Goal: Task Accomplishment & Management: Use online tool/utility

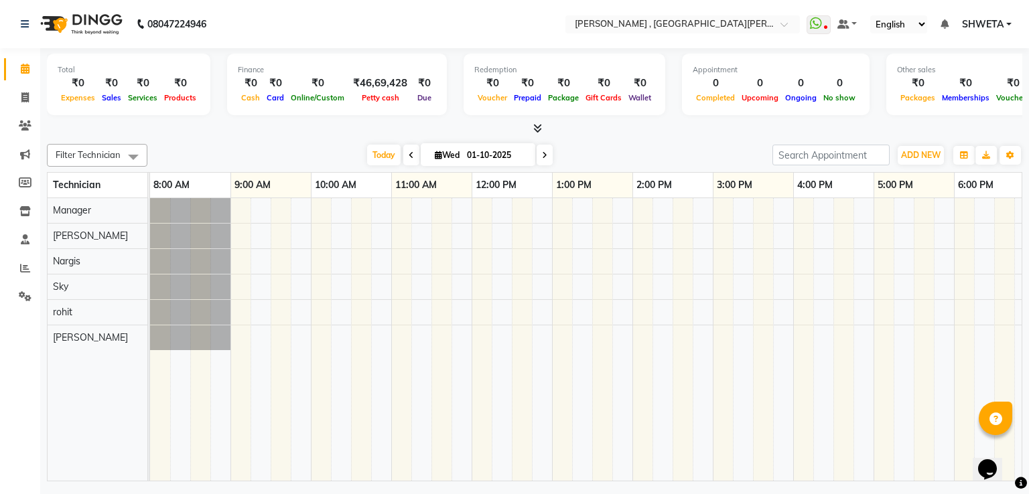
click at [501, 228] on div at bounding box center [672, 339] width 1045 height 283
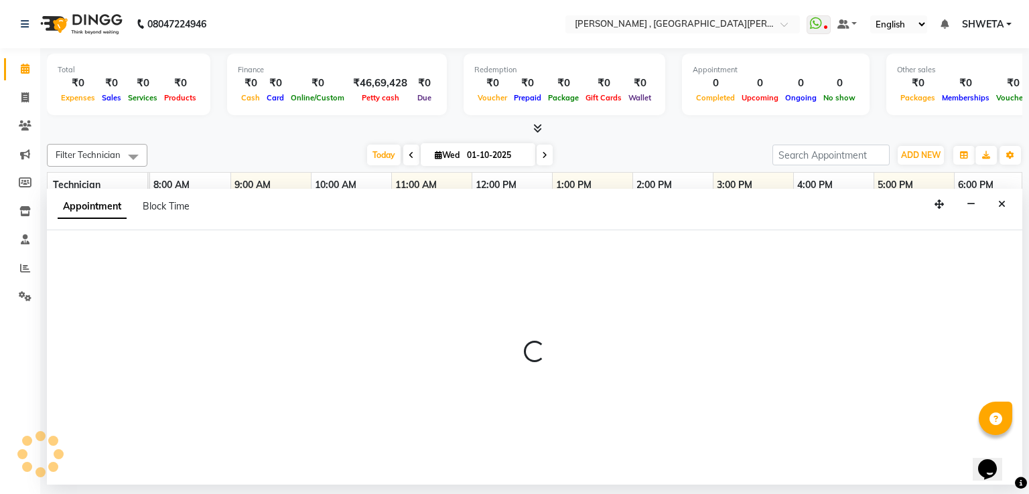
select select "40727"
select select "735"
select select "tentative"
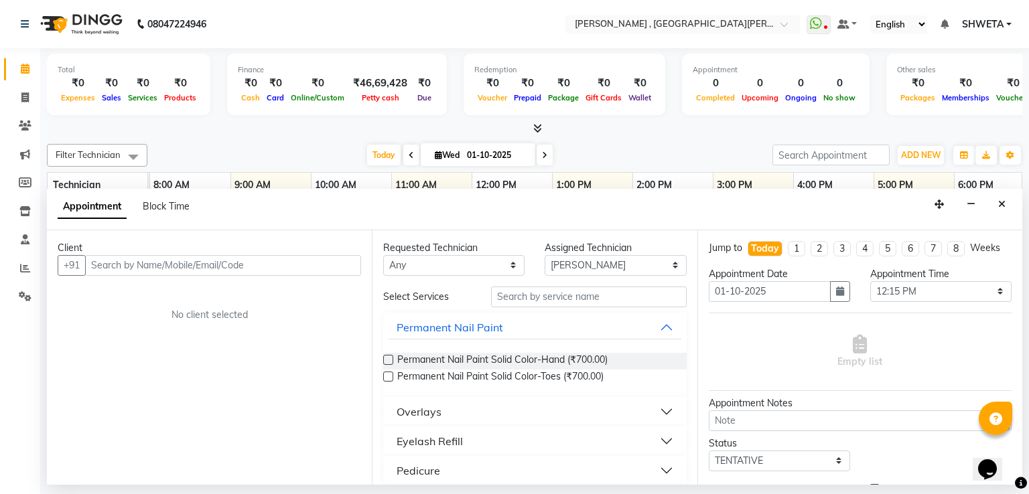
click at [501, 228] on div "Appointment Block Time" at bounding box center [535, 210] width 976 height 42
click at [1002, 206] on icon "Close" at bounding box center [1001, 204] width 7 height 9
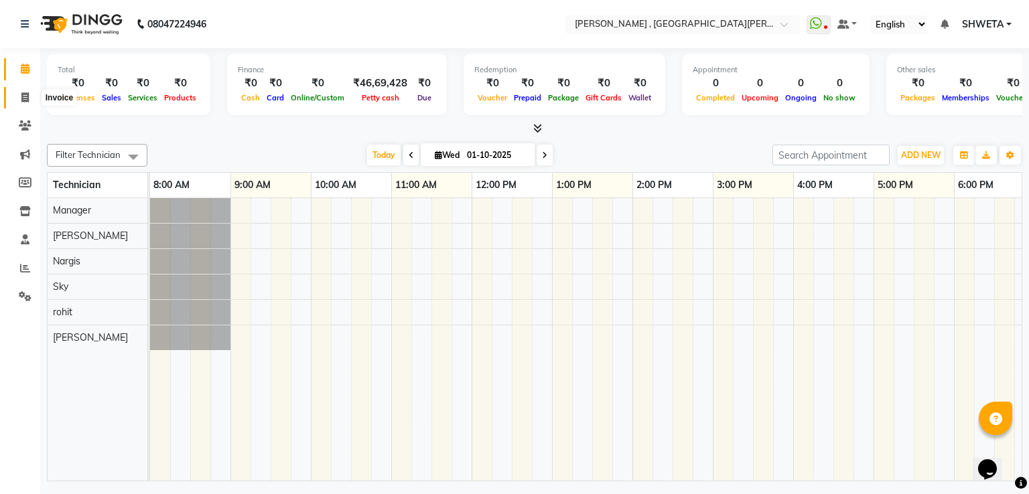
click at [21, 101] on icon at bounding box center [24, 97] width 7 height 10
select select "service"
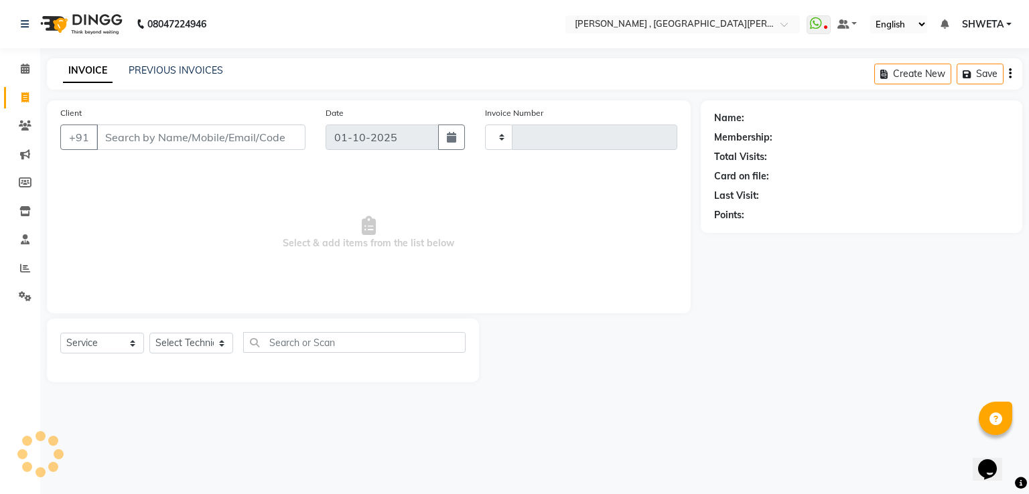
type input "0955"
select select "3836"
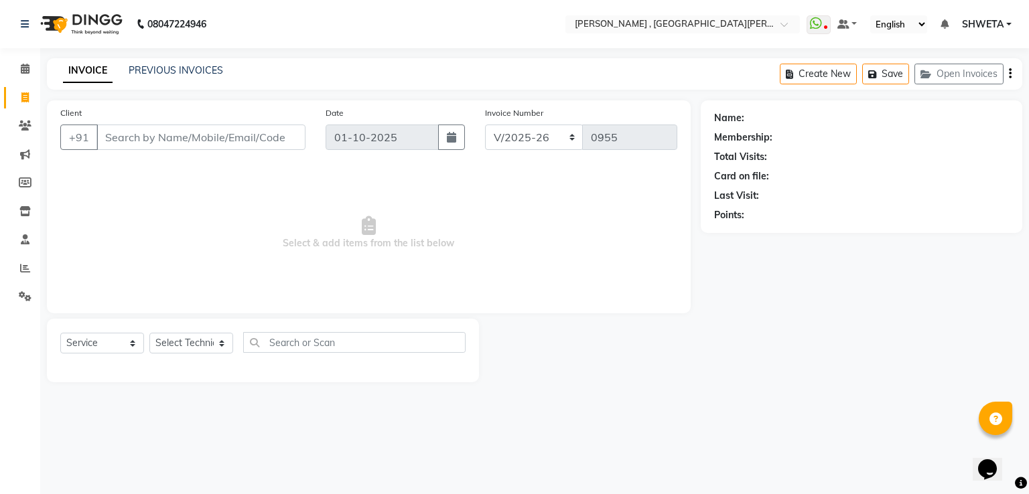
click at [129, 148] on input "Client" at bounding box center [200, 137] width 209 height 25
click at [145, 135] on input "Client" at bounding box center [200, 137] width 209 height 25
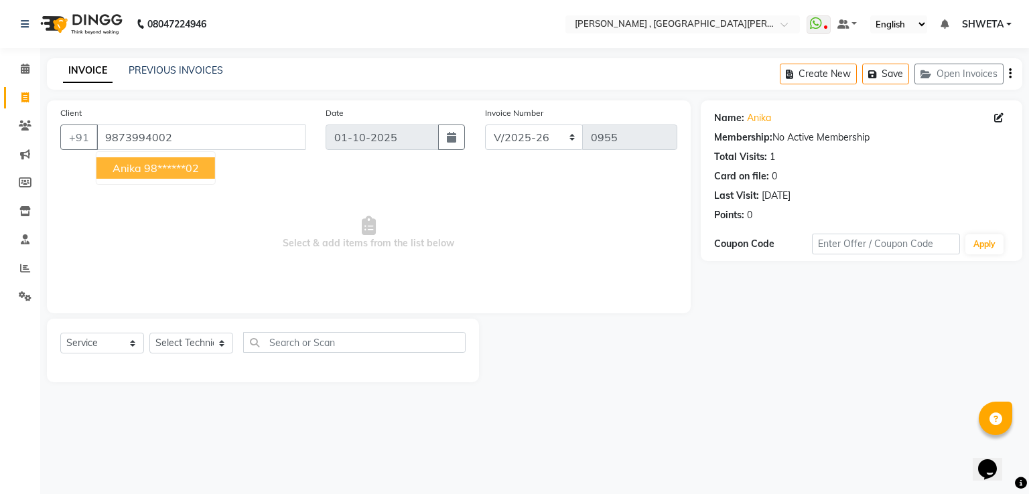
click at [161, 174] on ngb-highlight "98******02" at bounding box center [171, 167] width 55 height 13
type input "98******02"
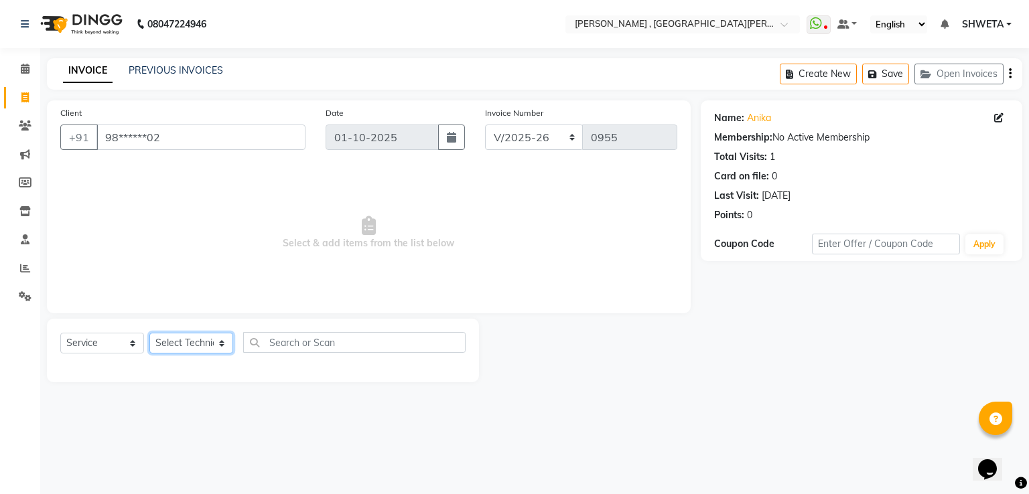
click at [203, 340] on select "Select Technician [PERSON_NAME] Manager [PERSON_NAME] Sky" at bounding box center [191, 343] width 84 height 21
select select "93077"
click at [149, 334] on select "Select Technician [PERSON_NAME] Manager [PERSON_NAME] Sky" at bounding box center [191, 343] width 84 height 21
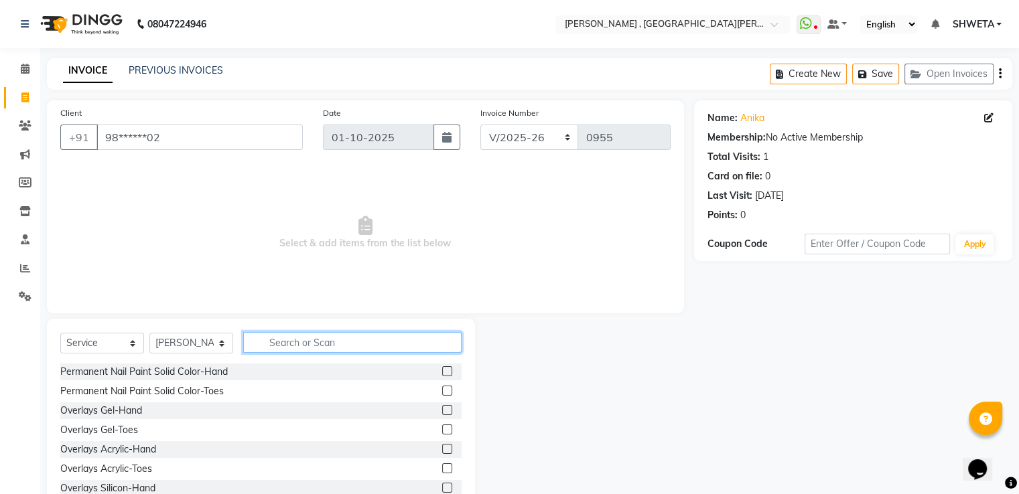
click at [275, 342] on input "text" at bounding box center [352, 342] width 218 height 21
click at [340, 335] on input "text" at bounding box center [352, 342] width 218 height 21
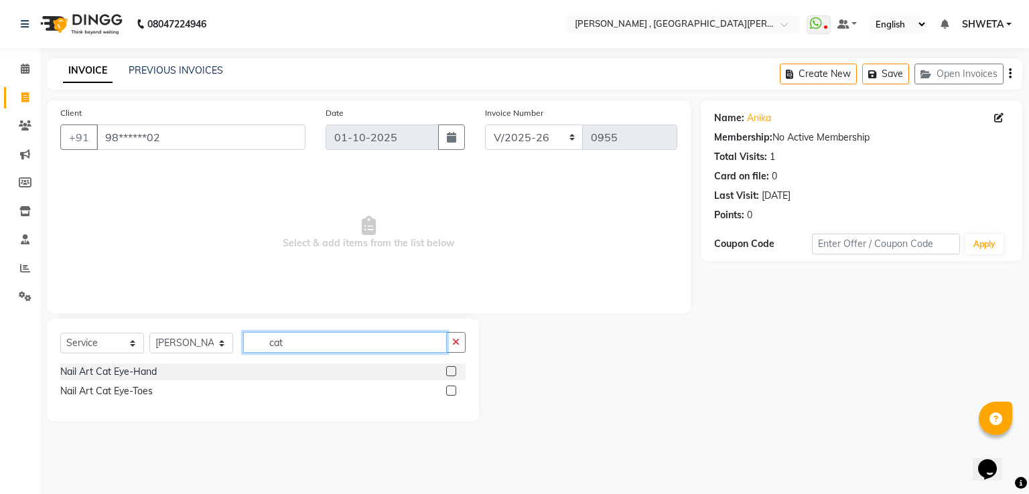
type input "cat"
click at [452, 371] on label at bounding box center [451, 372] width 10 height 10
click at [452, 371] on input "checkbox" at bounding box center [450, 372] width 9 height 9
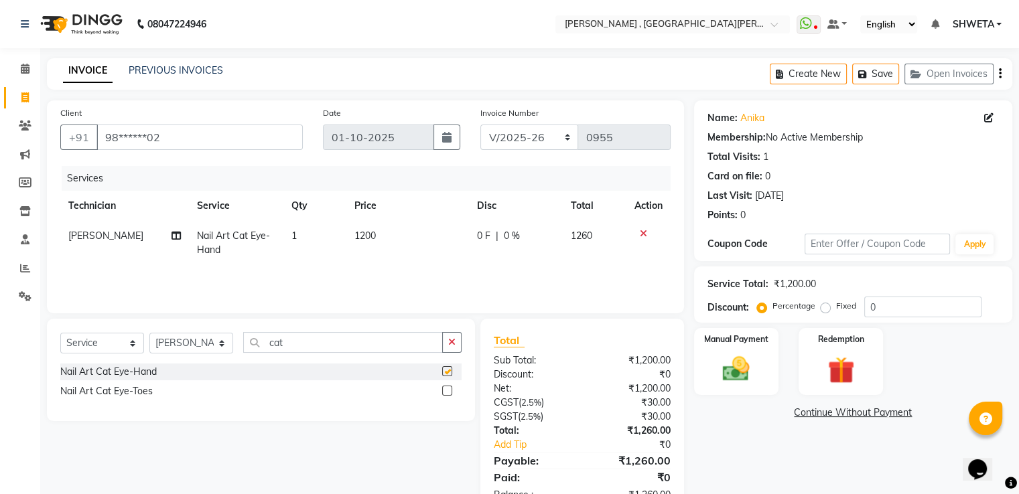
checkbox input "false"
click at [362, 240] on span "1200" at bounding box center [364, 236] width 21 height 12
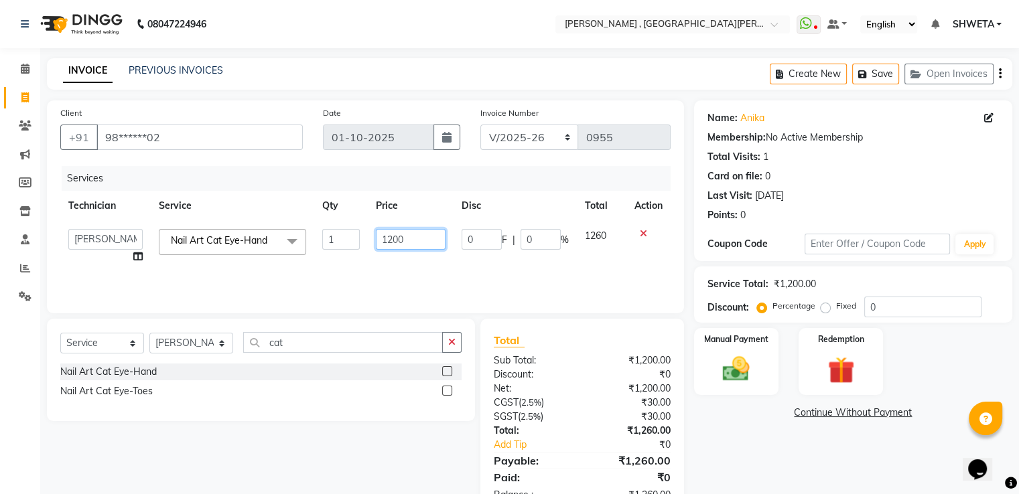
click at [394, 237] on input "1200" at bounding box center [411, 239] width 70 height 21
type input "1700"
click at [739, 473] on div "Name: Anika Membership: No Active Membership Total Visits: 1 Card on file: 0 La…" at bounding box center [858, 308] width 328 height 415
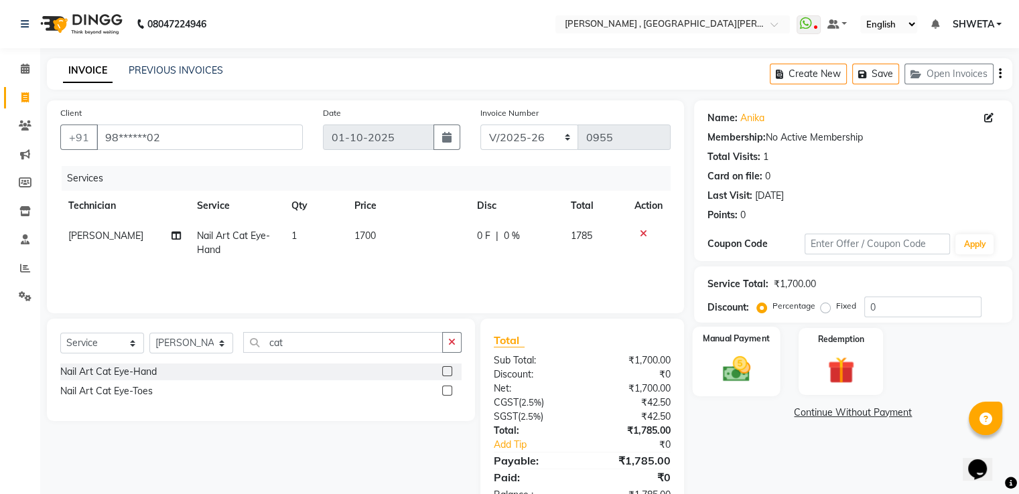
click at [756, 372] on img at bounding box center [736, 370] width 45 height 32
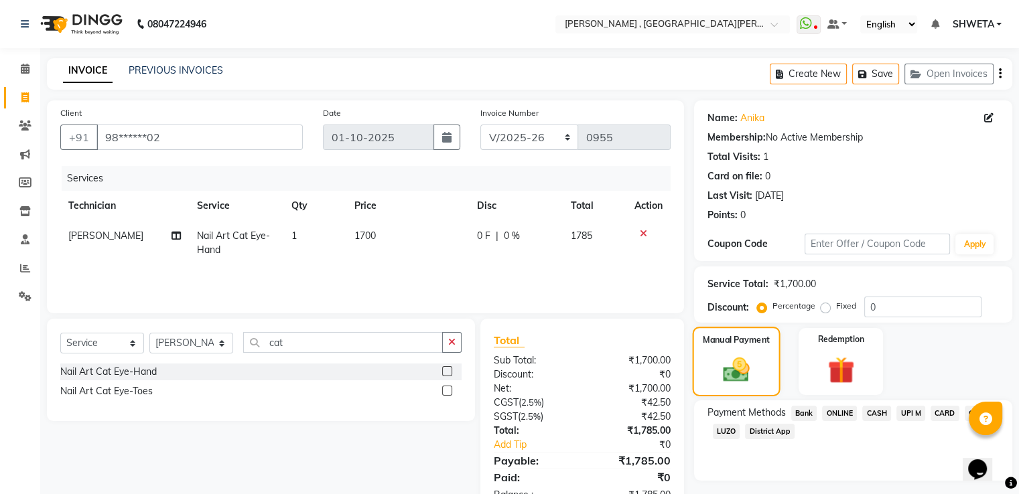
click at [756, 372] on img at bounding box center [736, 370] width 43 height 31
click at [835, 418] on span "ONLINE" at bounding box center [839, 413] width 35 height 15
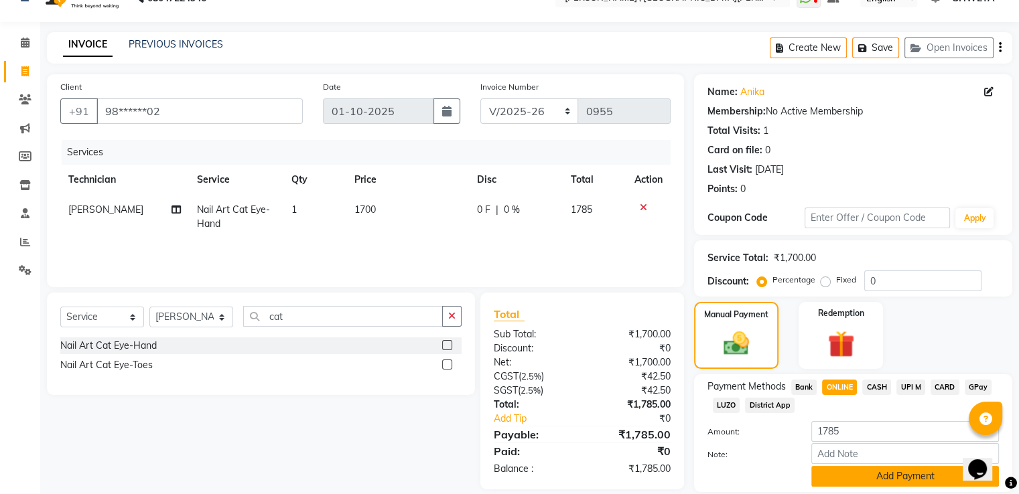
scroll to position [73, 0]
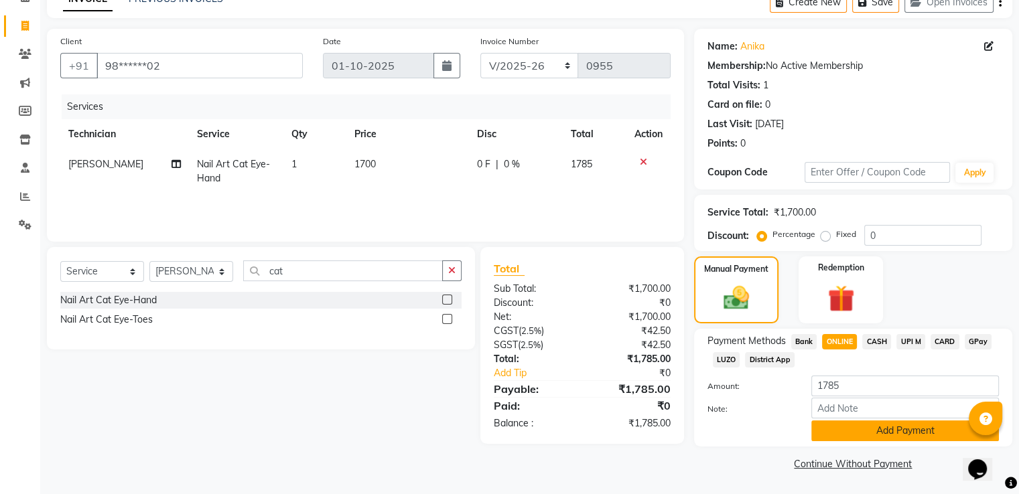
click at [855, 428] on button "Add Payment" at bounding box center [905, 431] width 188 height 21
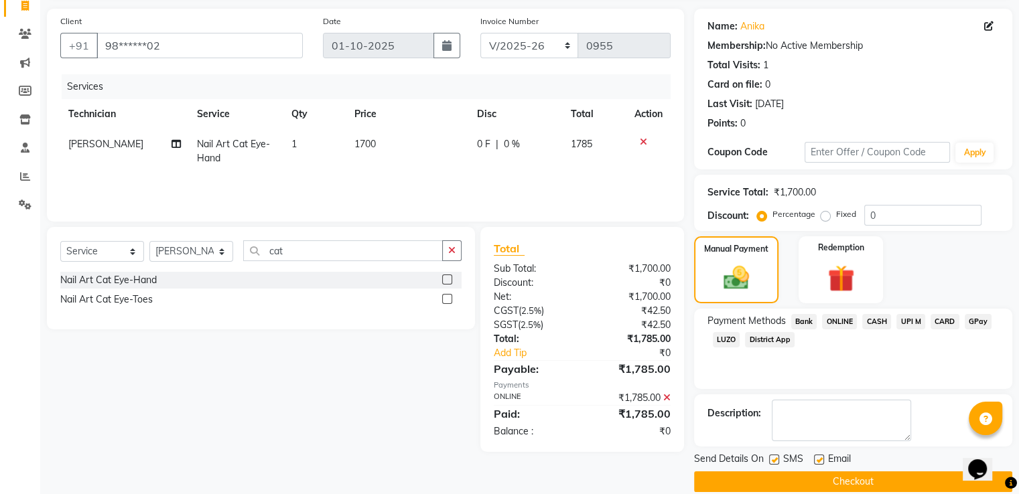
scroll to position [109, 0]
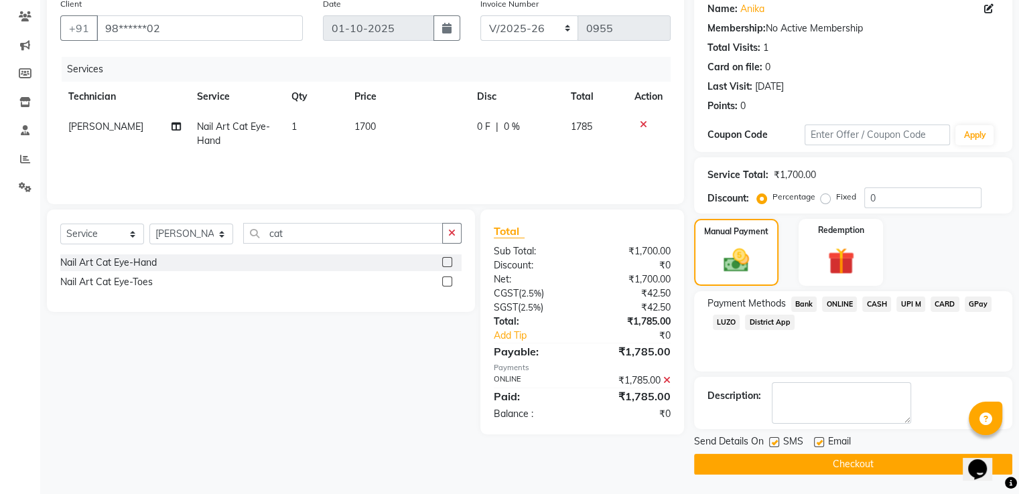
click at [860, 458] on button "Checkout" at bounding box center [853, 464] width 318 height 21
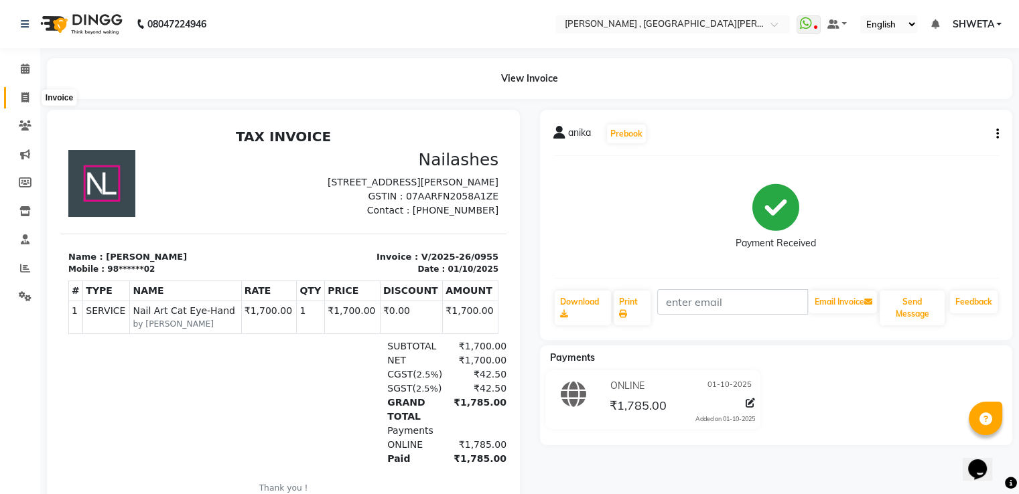
click at [26, 93] on icon at bounding box center [24, 97] width 7 height 10
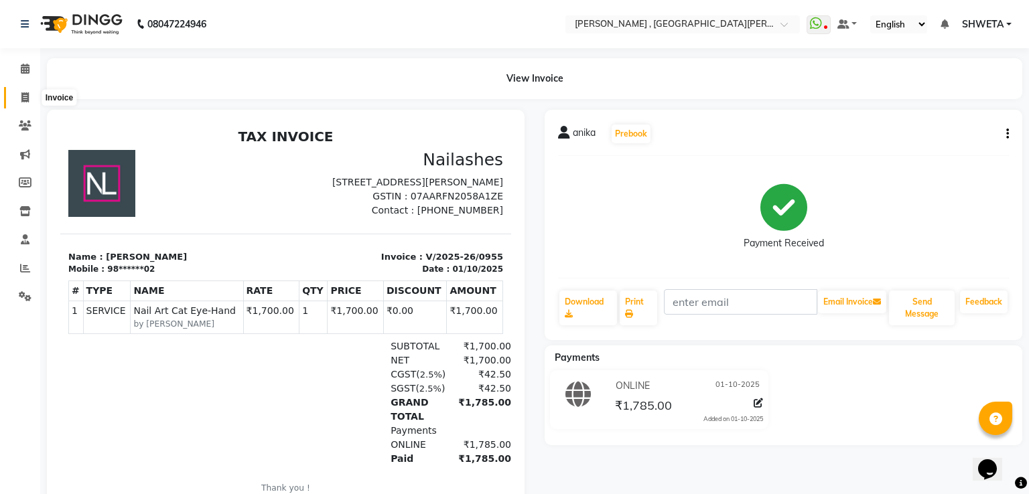
select select "service"
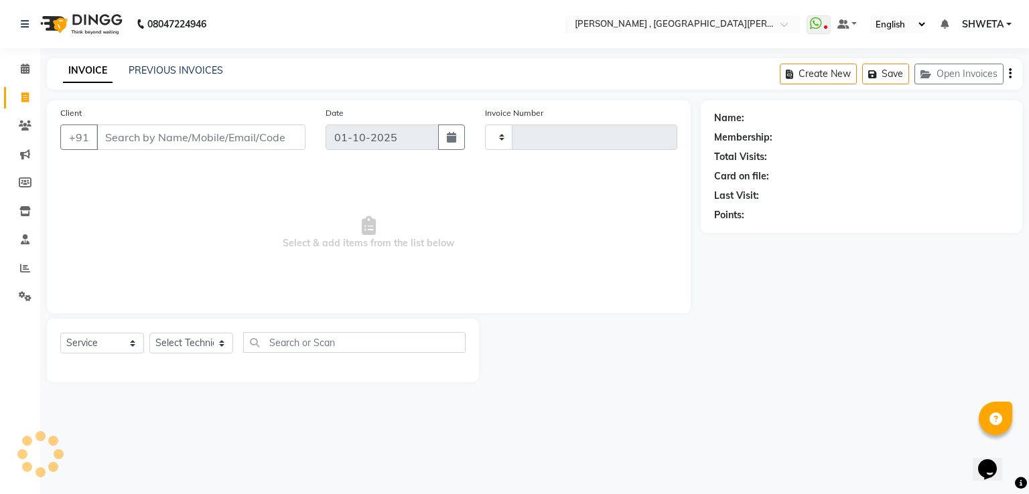
type input "0956"
select select "3836"
click at [119, 133] on input "Client" at bounding box center [200, 137] width 209 height 25
click at [126, 136] on input "Client" at bounding box center [200, 137] width 209 height 25
click at [172, 145] on input "Client" at bounding box center [200, 137] width 209 height 25
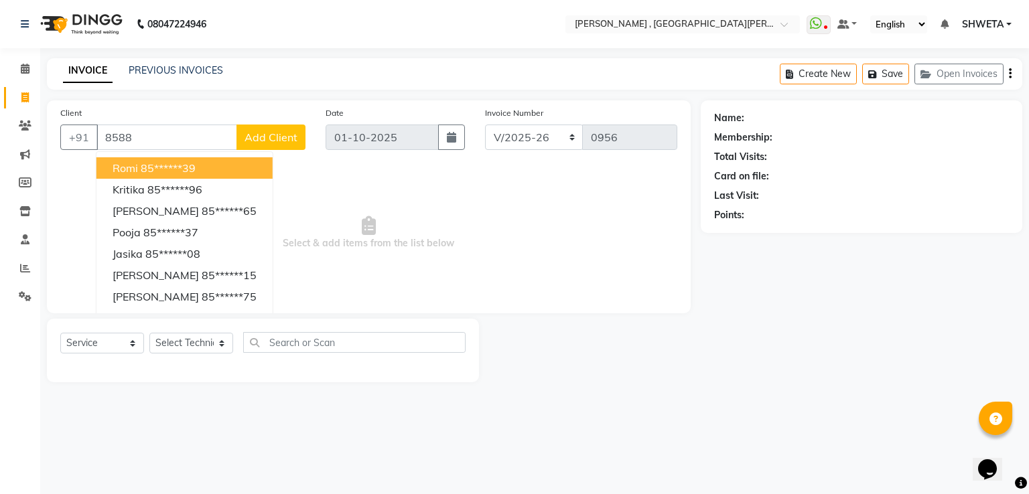
click at [174, 148] on input "8588" at bounding box center [166, 137] width 141 height 25
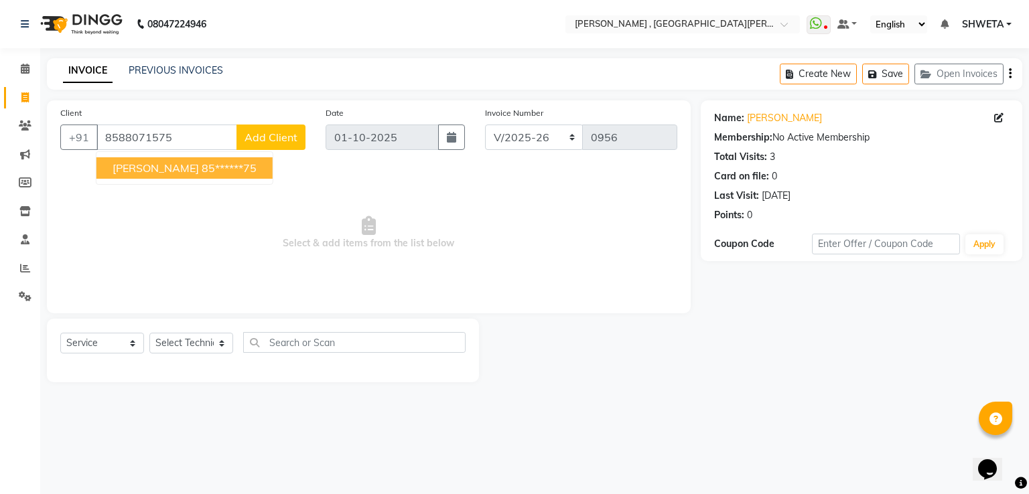
click at [173, 168] on span "[PERSON_NAME]" at bounding box center [156, 167] width 86 height 13
type input "85******75"
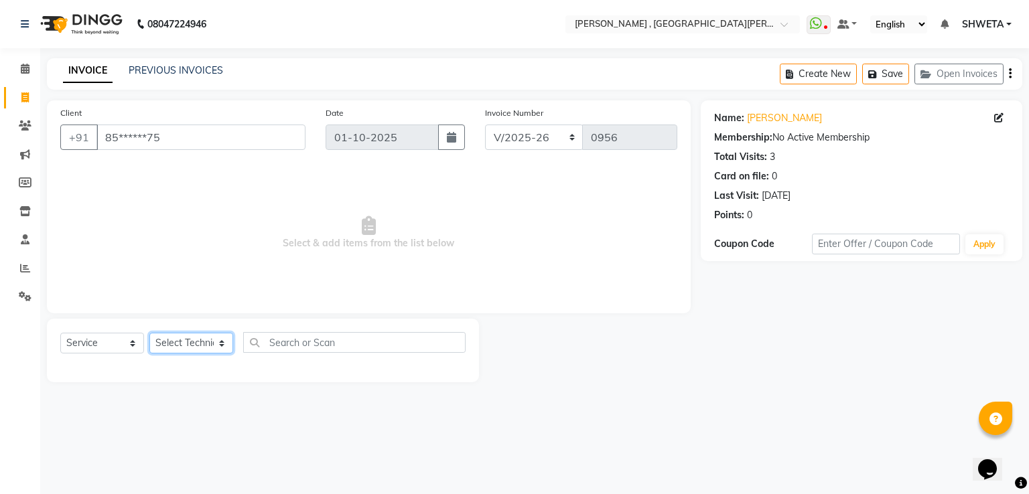
click at [203, 350] on select "Select Technician [PERSON_NAME] Manager [PERSON_NAME] Sky" at bounding box center [191, 343] width 84 height 21
select select "79955"
click at [149, 334] on select "Select Technician [PERSON_NAME] Manager [PERSON_NAME] Sky" at bounding box center [191, 343] width 84 height 21
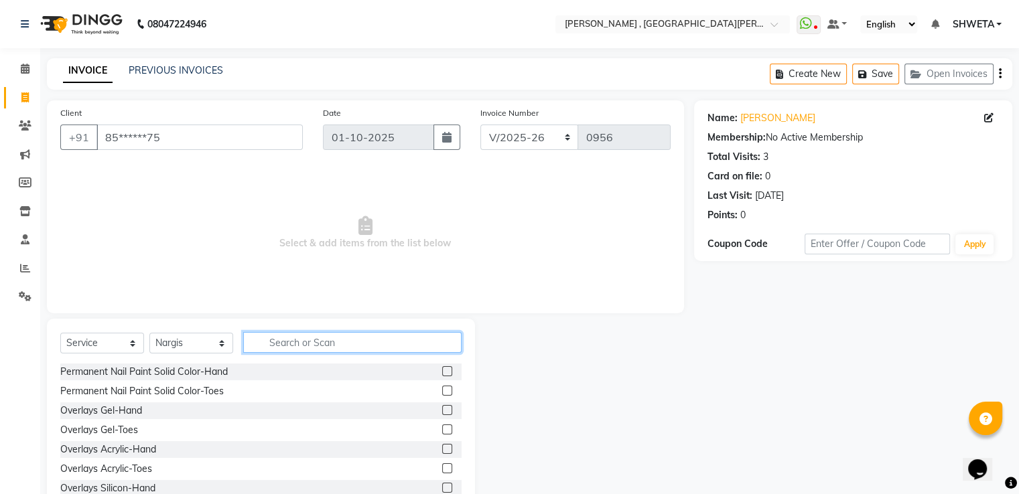
click at [314, 334] on input "text" at bounding box center [352, 342] width 218 height 21
click at [442, 371] on label at bounding box center [447, 372] width 10 height 10
click at [442, 371] on input "checkbox" at bounding box center [446, 372] width 9 height 9
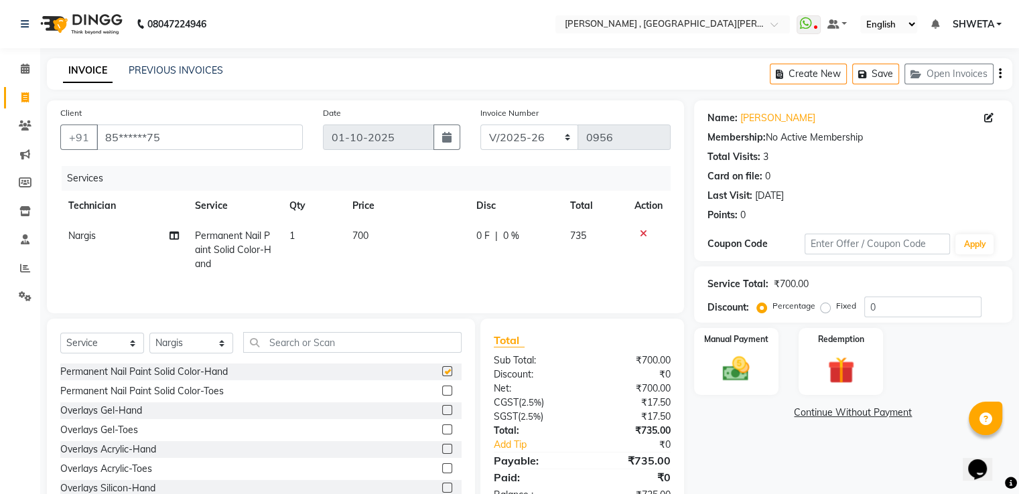
checkbox input "false"
click at [354, 237] on span "700" at bounding box center [360, 236] width 16 height 12
select select "79955"
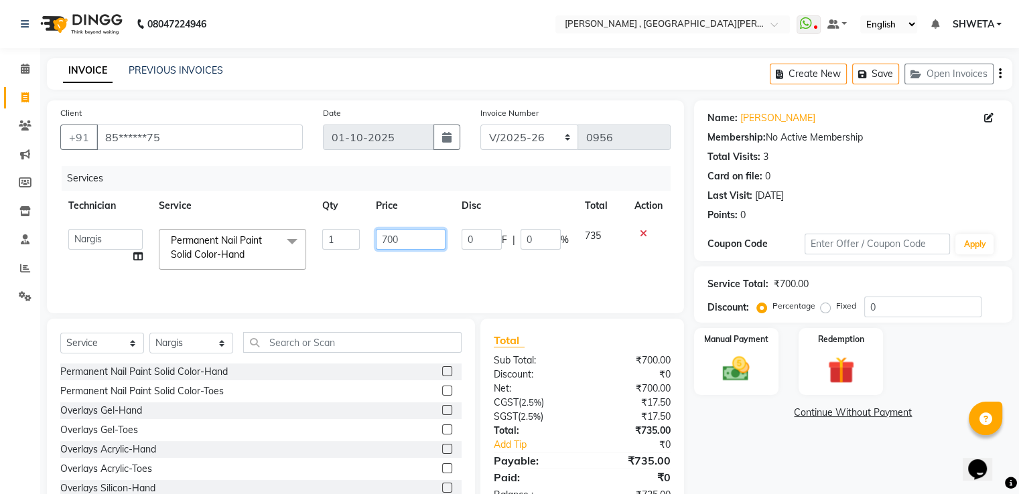
click at [386, 238] on input "700" at bounding box center [411, 239] width 70 height 21
type input "1000"
click at [777, 460] on div "Name: [PERSON_NAME] Membership: No Active Membership Total Visits: 3 Card on fi…" at bounding box center [858, 309] width 328 height 416
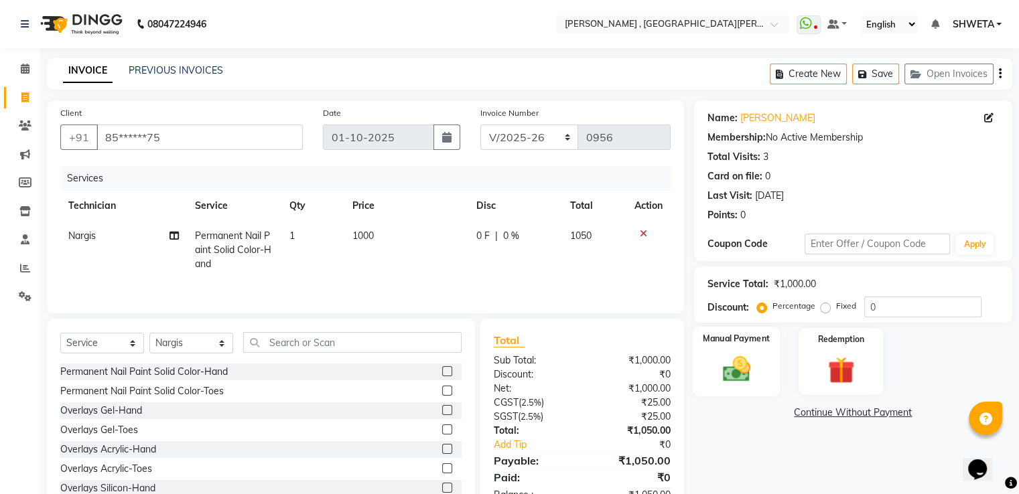
click at [752, 369] on img at bounding box center [736, 370] width 45 height 32
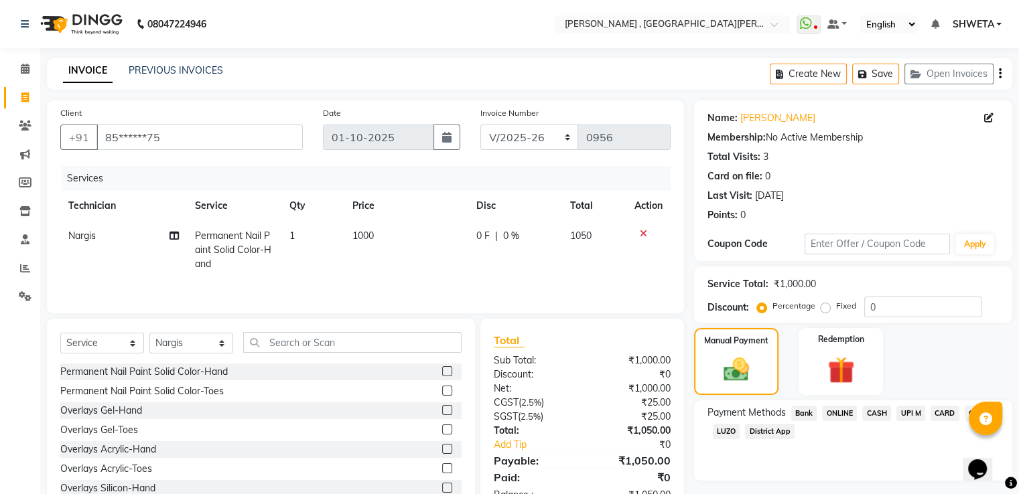
click at [838, 415] on span "ONLINE" at bounding box center [839, 413] width 35 height 15
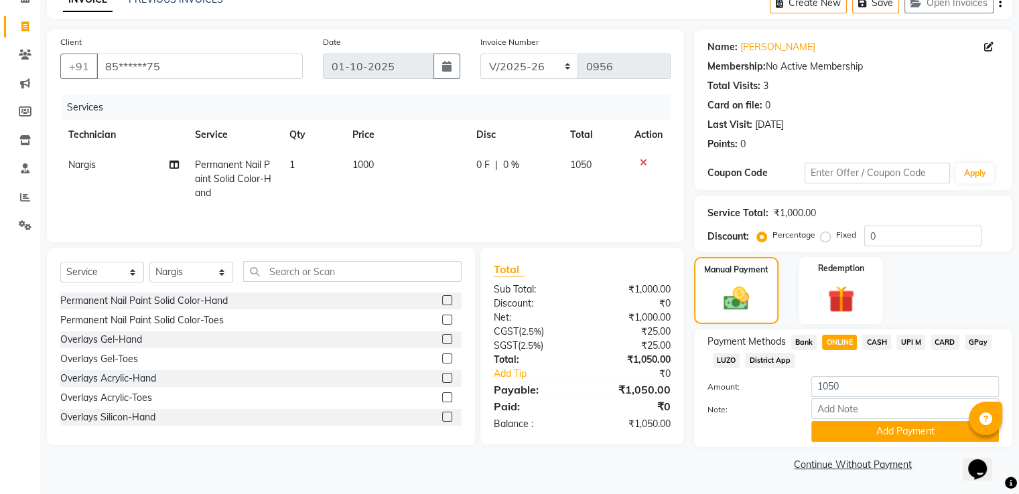
scroll to position [73, 0]
click at [846, 438] on button "Add Payment" at bounding box center [905, 431] width 188 height 21
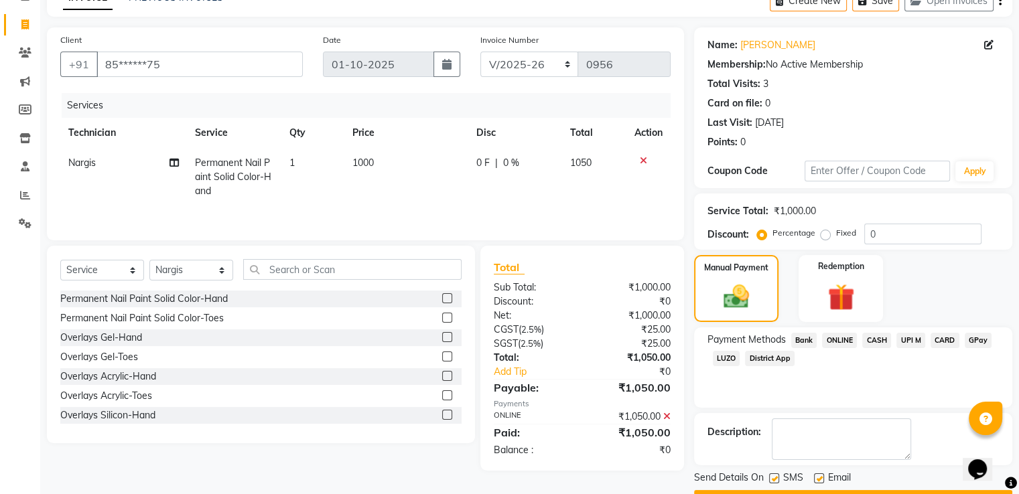
scroll to position [109, 0]
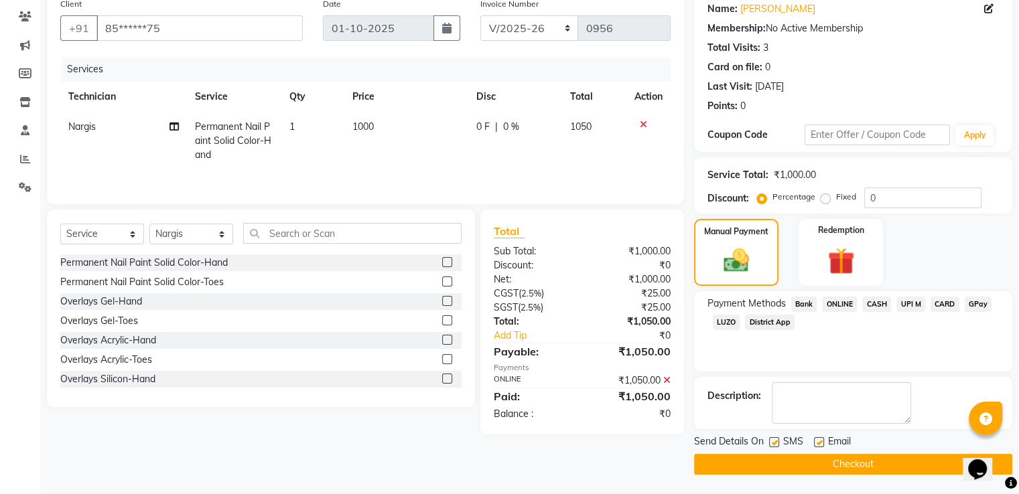
click at [839, 462] on button "Checkout" at bounding box center [853, 464] width 318 height 21
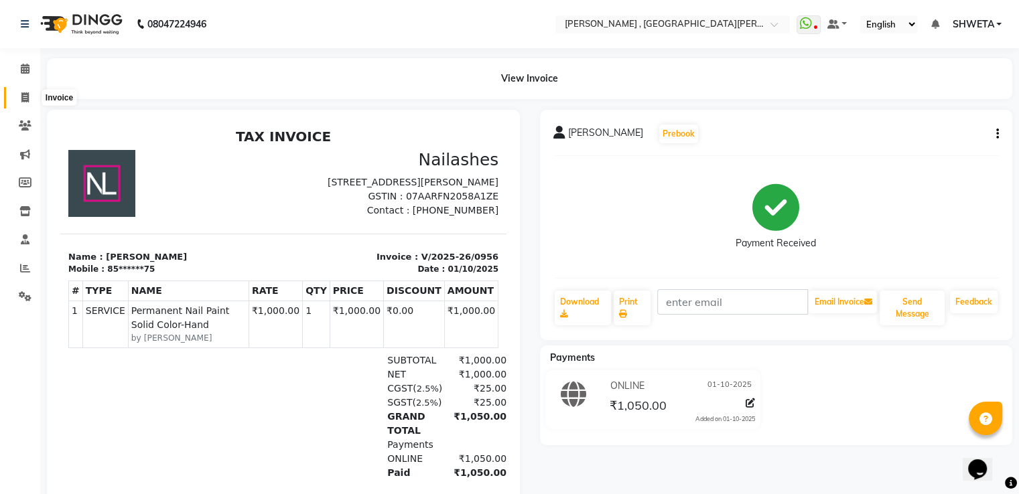
click at [17, 97] on span at bounding box center [24, 97] width 23 height 15
select select "service"
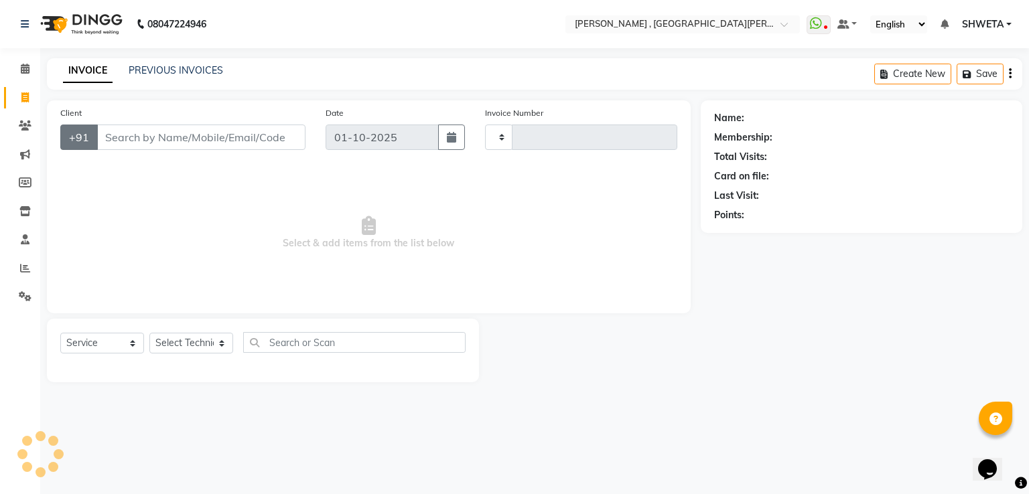
type input "0957"
select select "3836"
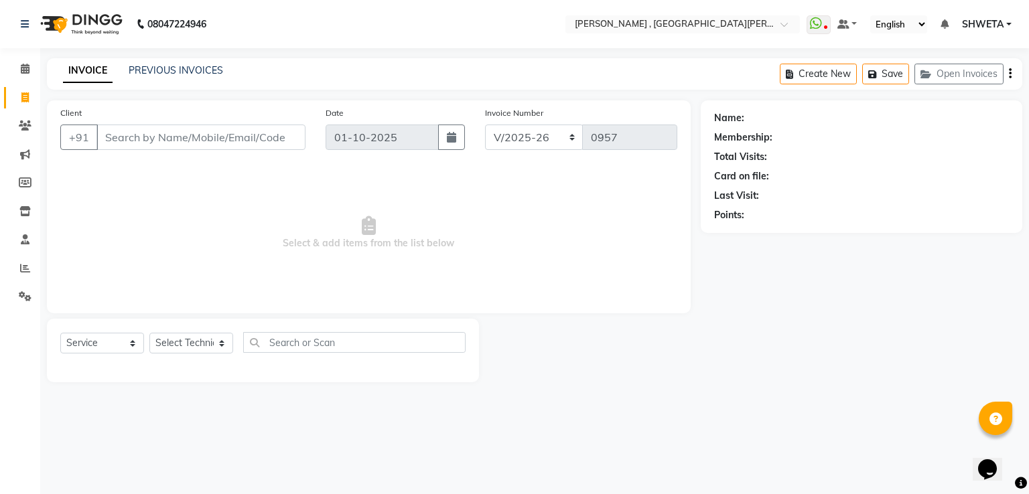
click at [145, 139] on input "Client" at bounding box center [200, 137] width 209 height 25
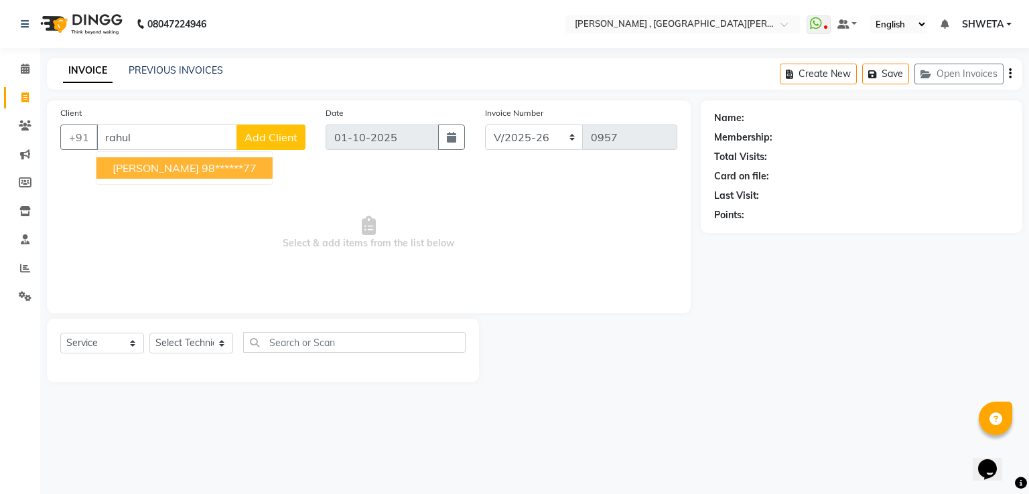
click at [123, 170] on span "[PERSON_NAME]" at bounding box center [156, 167] width 86 height 13
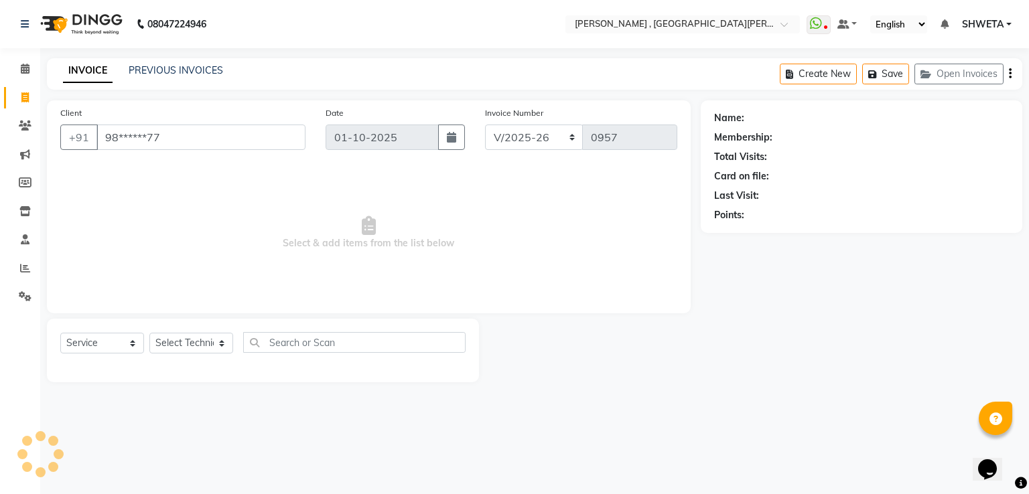
type input "98******77"
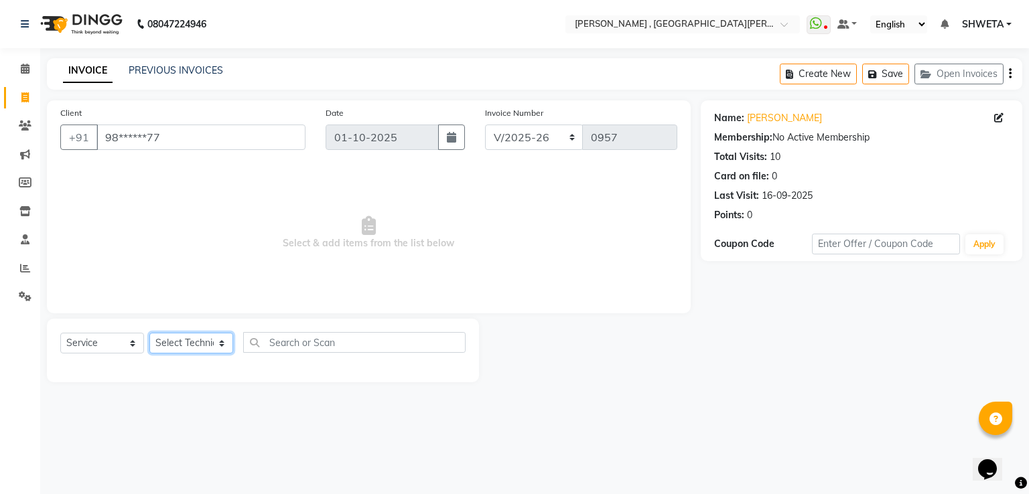
click at [182, 349] on select "Select Technician [PERSON_NAME] Manager [PERSON_NAME] Sky" at bounding box center [191, 343] width 84 height 21
select select "93077"
click at [149, 334] on select "Select Technician [PERSON_NAME] Manager [PERSON_NAME] Sky" at bounding box center [191, 343] width 84 height 21
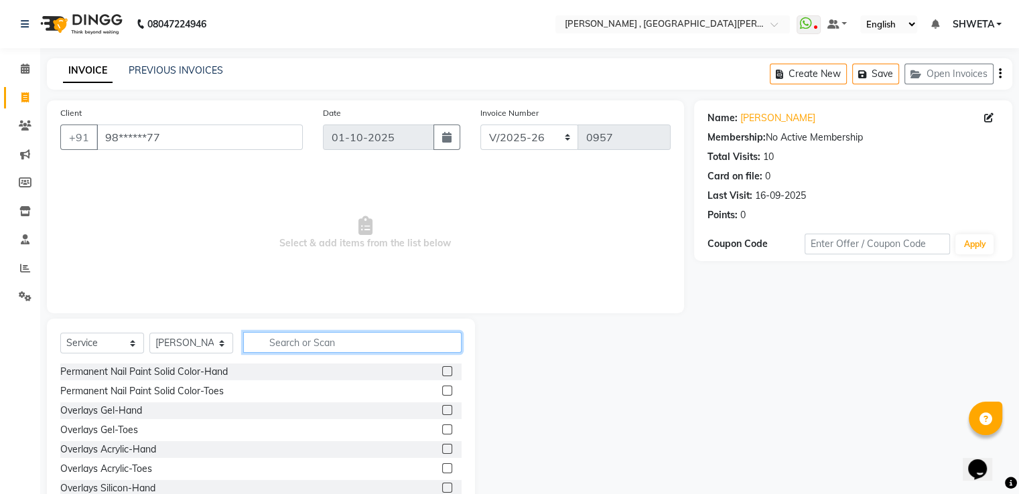
click at [295, 337] on input "text" at bounding box center [352, 342] width 218 height 21
type input "eye"
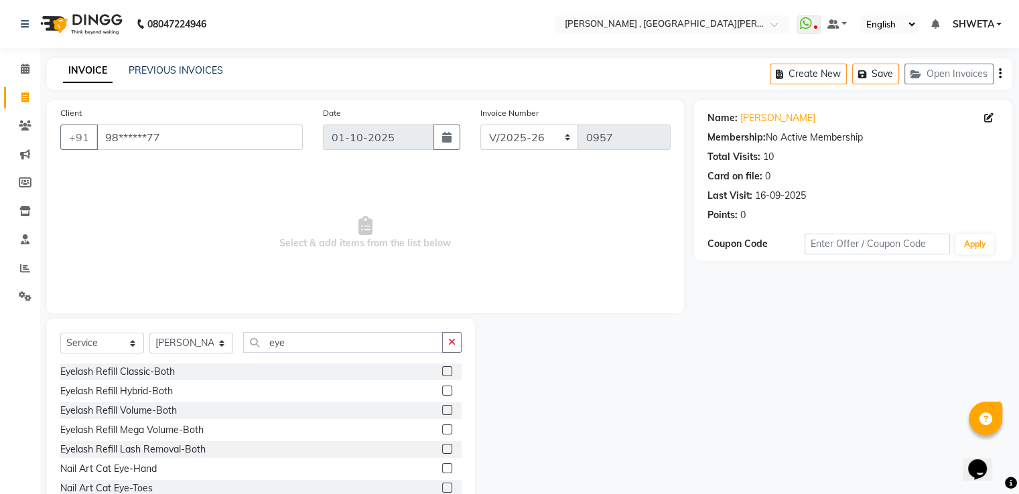
click at [442, 375] on label at bounding box center [447, 372] width 10 height 10
click at [442, 375] on input "checkbox" at bounding box center [446, 372] width 9 height 9
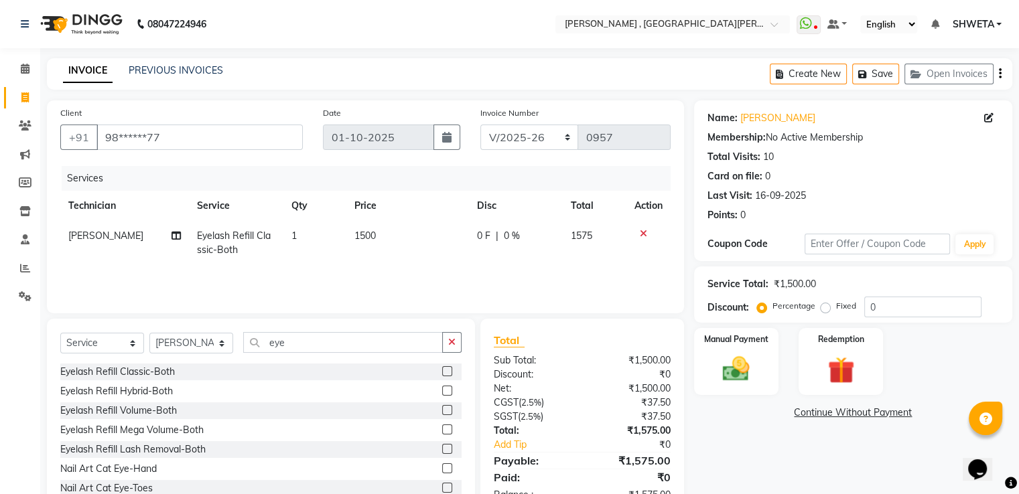
click at [442, 375] on label at bounding box center [447, 372] width 10 height 10
click at [442, 375] on input "checkbox" at bounding box center [446, 372] width 9 height 9
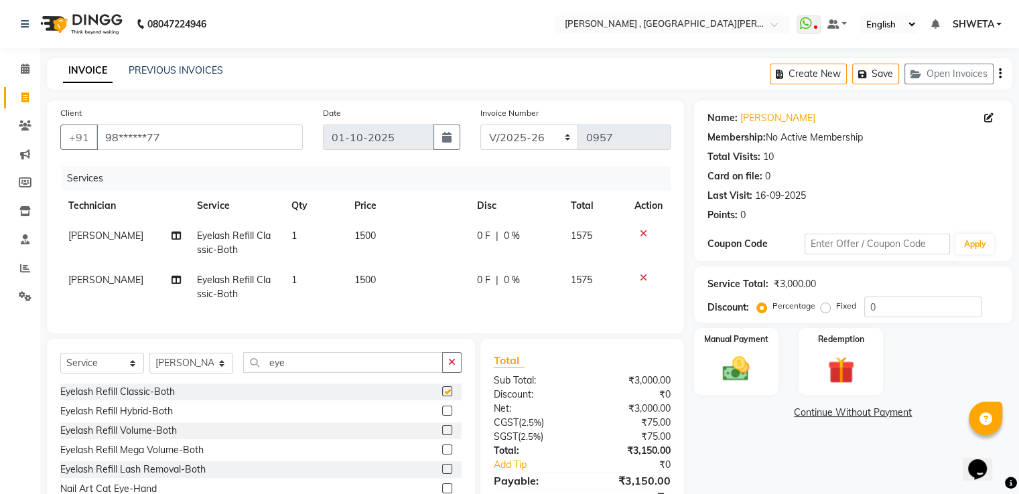
checkbox input "false"
click at [165, 368] on select "Select Technician [PERSON_NAME] Manager [PERSON_NAME] Sky" at bounding box center [191, 363] width 84 height 21
select select "79955"
click at [149, 364] on select "Select Technician [PERSON_NAME] Manager [PERSON_NAME] Sky" at bounding box center [191, 363] width 84 height 21
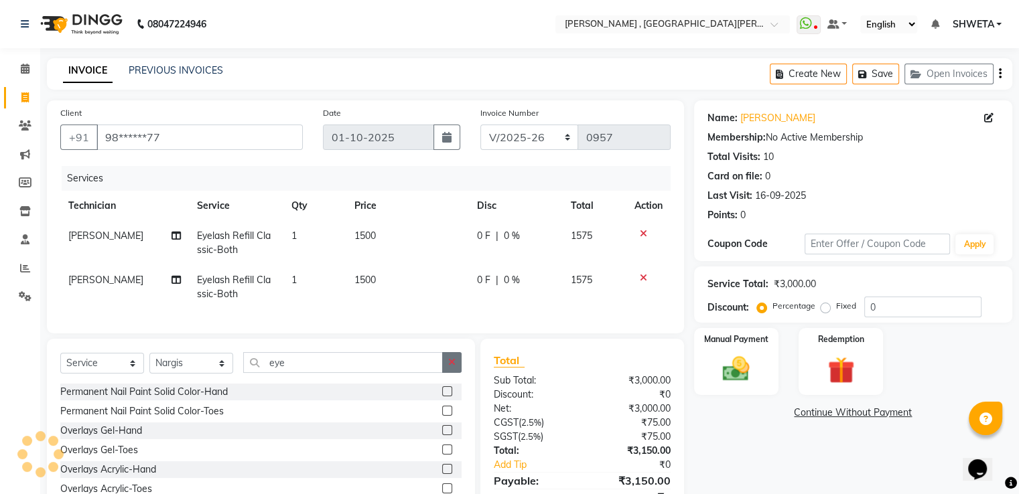
click at [450, 367] on icon "button" at bounding box center [451, 362] width 7 height 9
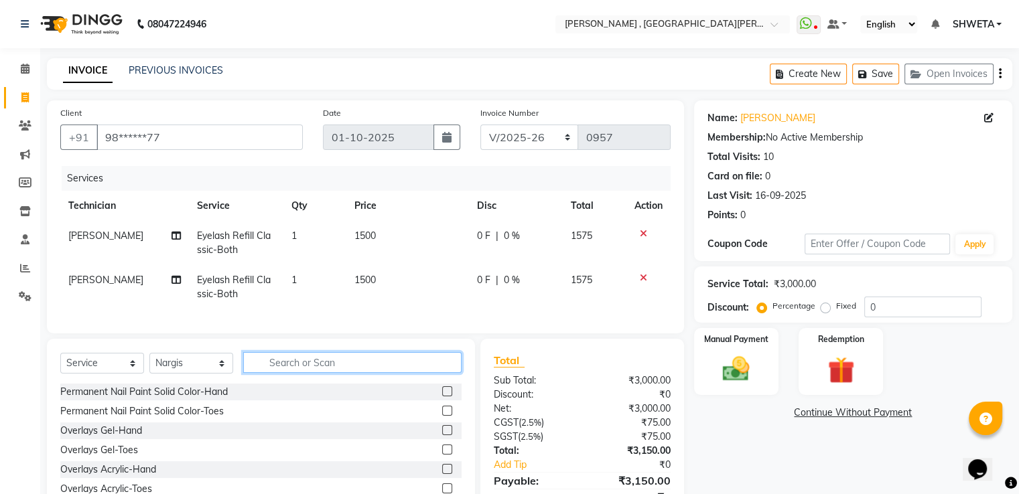
scroll to position [4, 0]
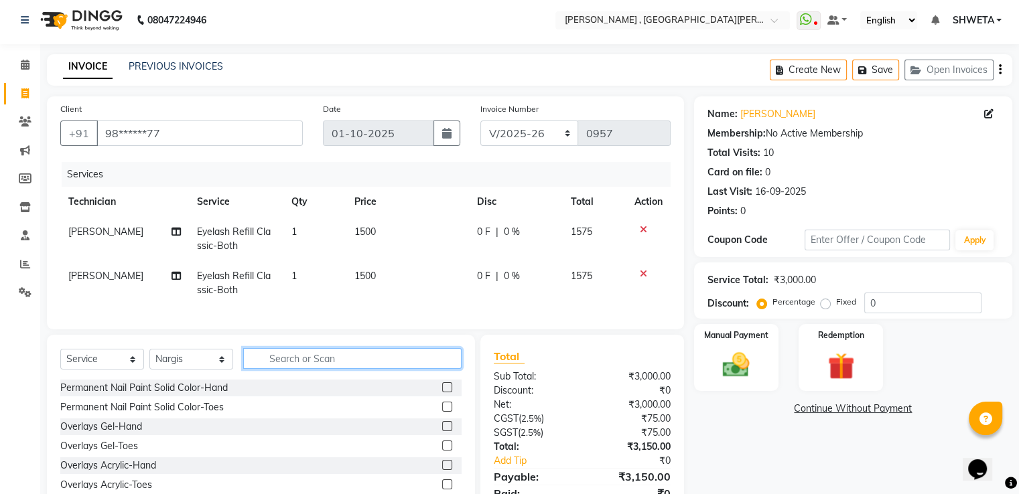
click at [415, 369] on input "text" at bounding box center [352, 358] width 218 height 21
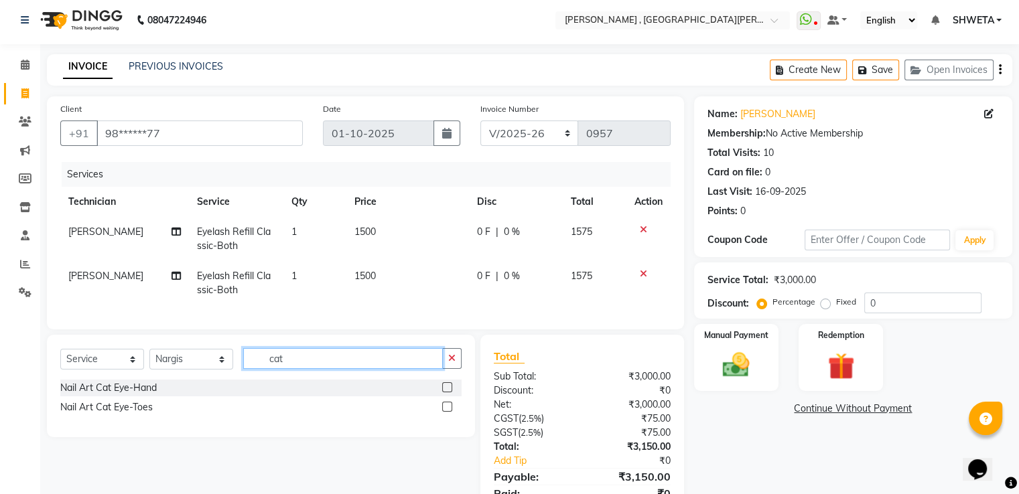
type input "cat"
click at [448, 393] on label at bounding box center [447, 388] width 10 height 10
click at [448, 393] on input "checkbox" at bounding box center [446, 388] width 9 height 9
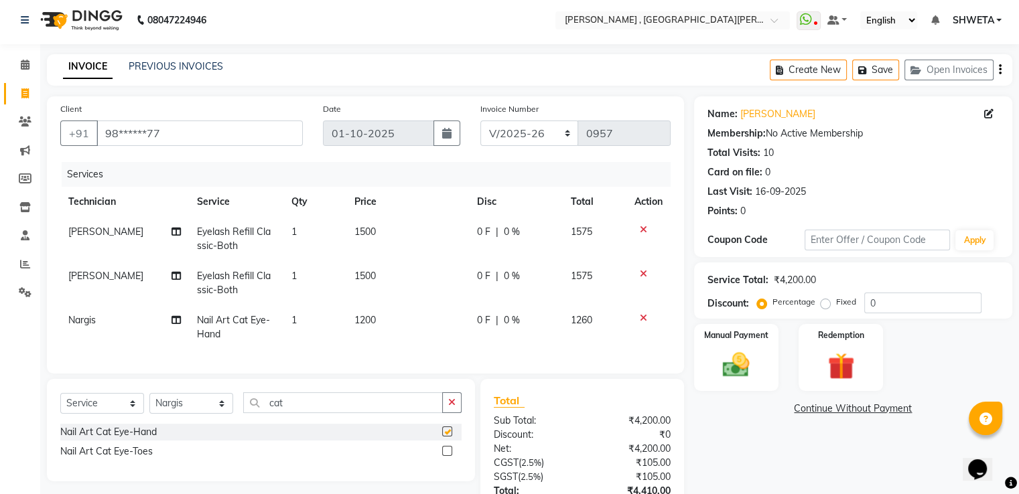
checkbox input "false"
click at [362, 310] on td "1200" at bounding box center [407, 328] width 123 height 44
select select "79955"
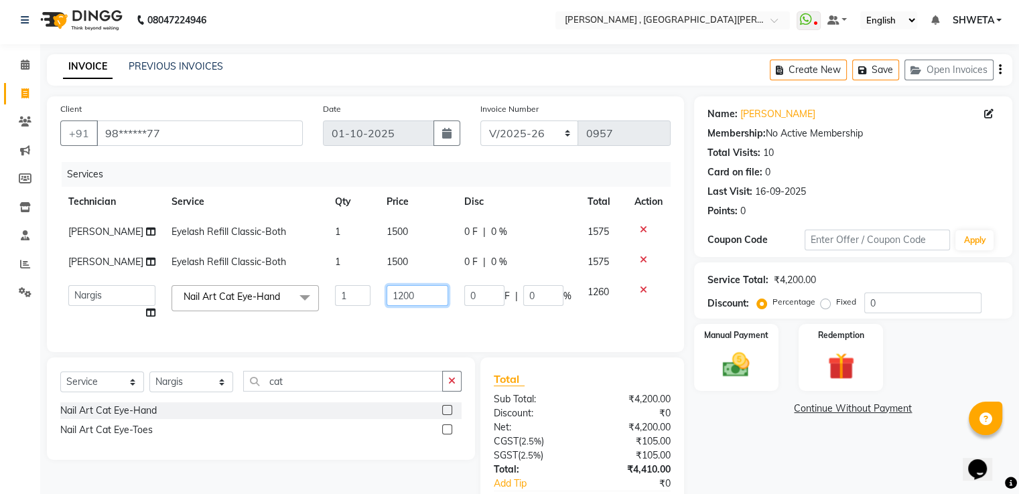
click at [393, 293] on input "1200" at bounding box center [418, 295] width 62 height 21
type input "2000"
click at [787, 460] on div "Name: [PERSON_NAME] Membership: No Active Membership Total Visits: 10 Card on f…" at bounding box center [858, 325] width 328 height 458
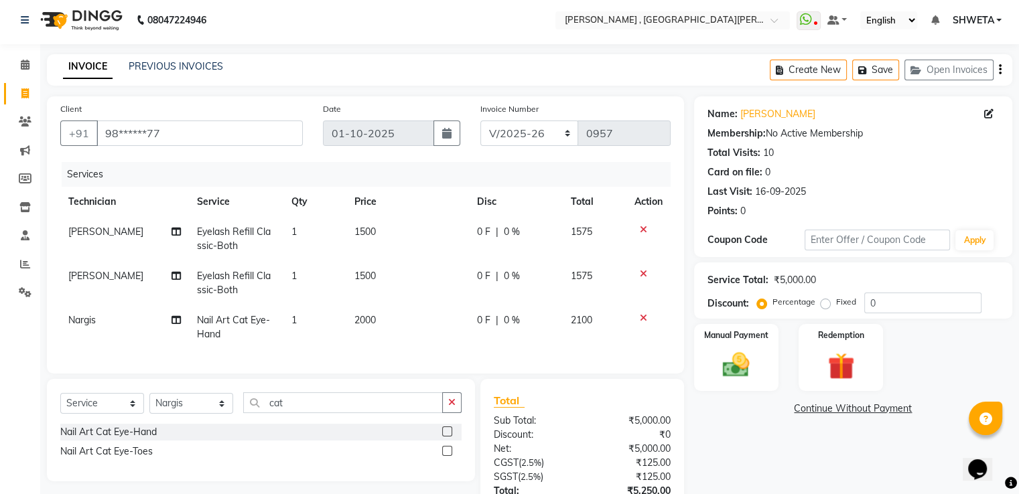
click at [785, 460] on div "Name: [PERSON_NAME] Membership: No Active Membership Total Visits: 10 Card on f…" at bounding box center [858, 336] width 328 height 480
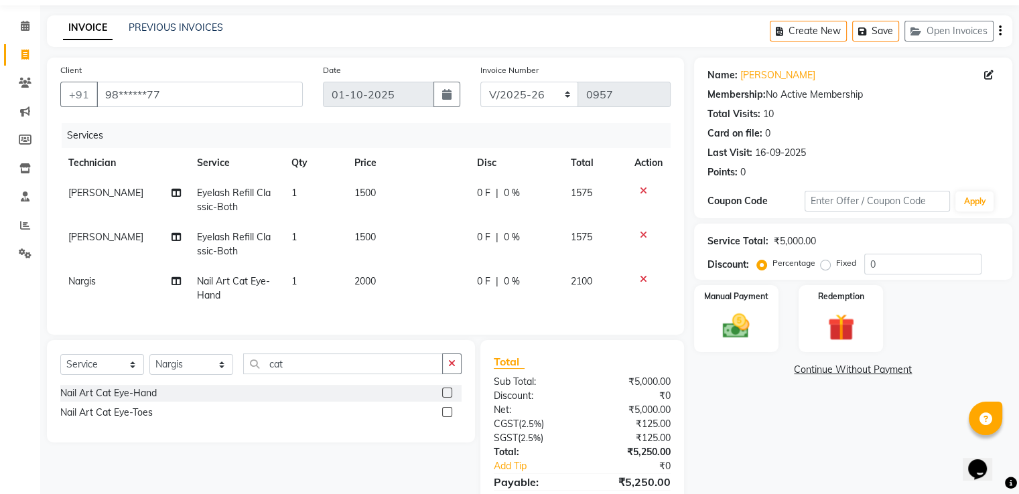
scroll to position [117, 0]
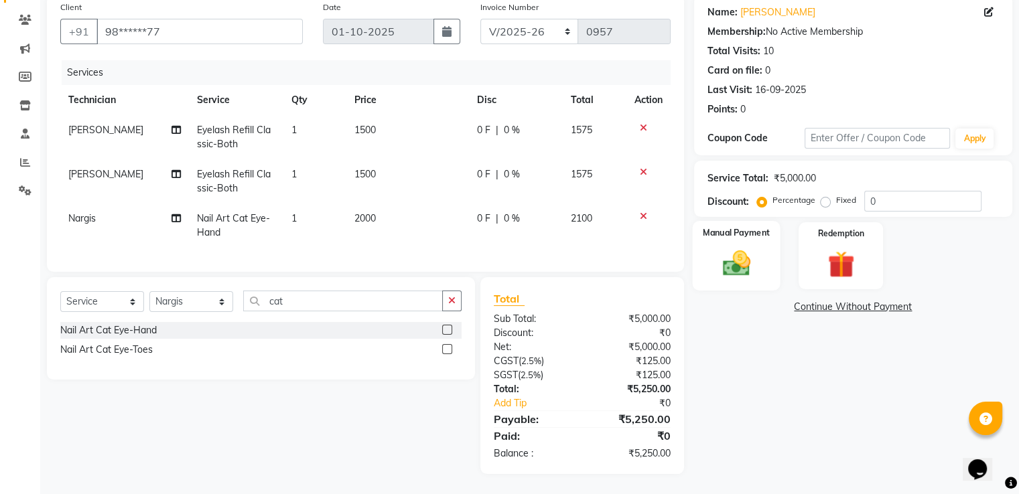
click at [755, 267] on img at bounding box center [736, 264] width 45 height 32
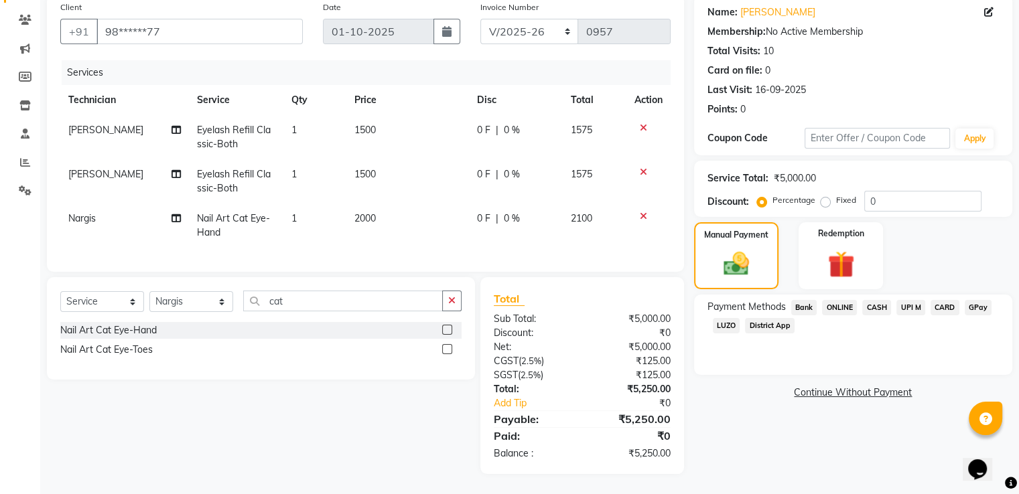
click at [868, 300] on span "CASH" at bounding box center [876, 307] width 29 height 15
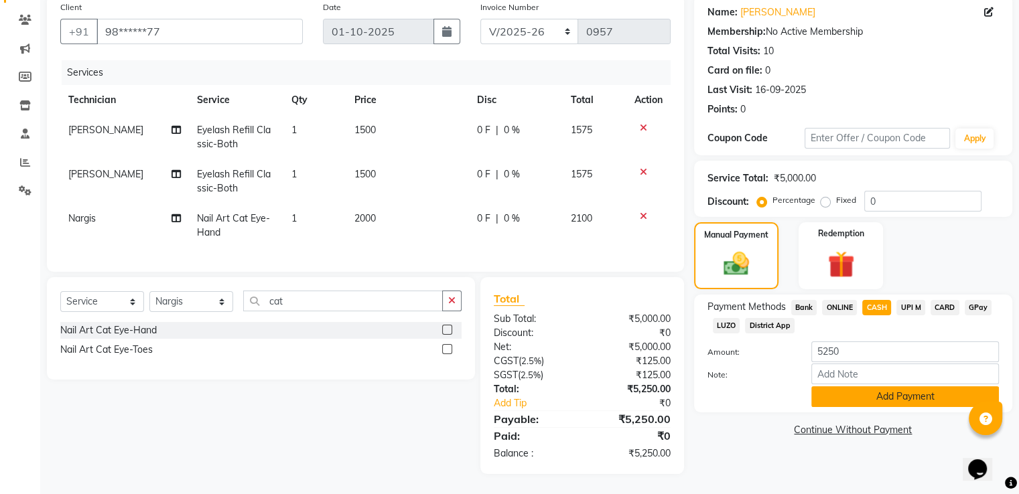
click at [862, 388] on button "Add Payment" at bounding box center [905, 397] width 188 height 21
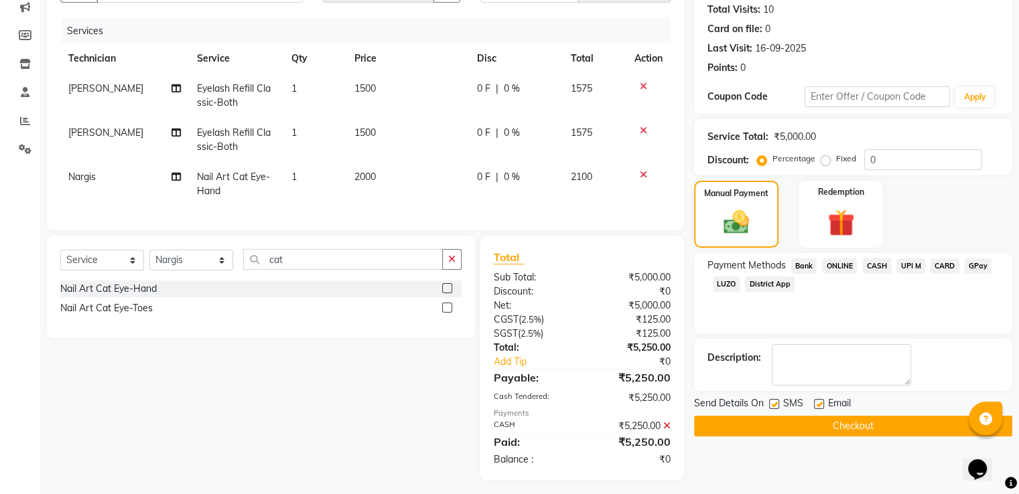
scroll to position [163, 0]
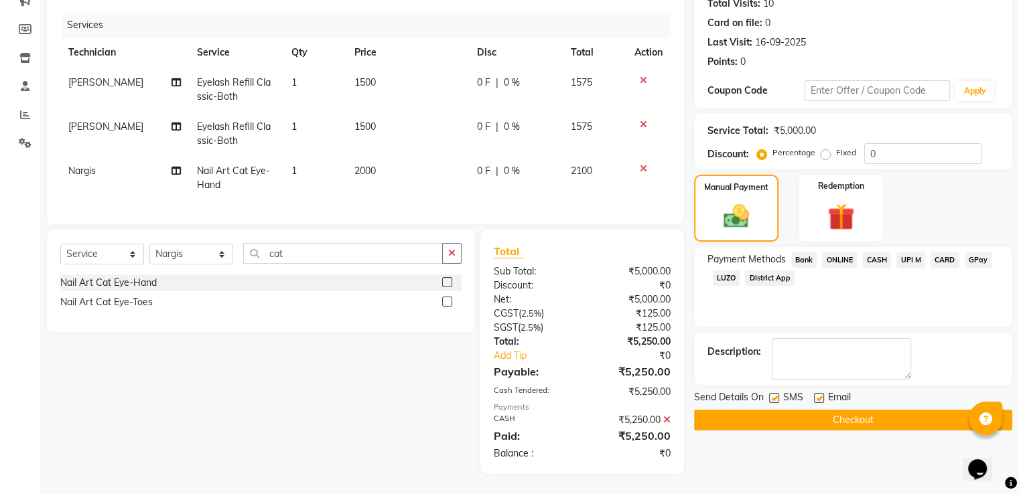
click at [846, 412] on button "Checkout" at bounding box center [853, 420] width 318 height 21
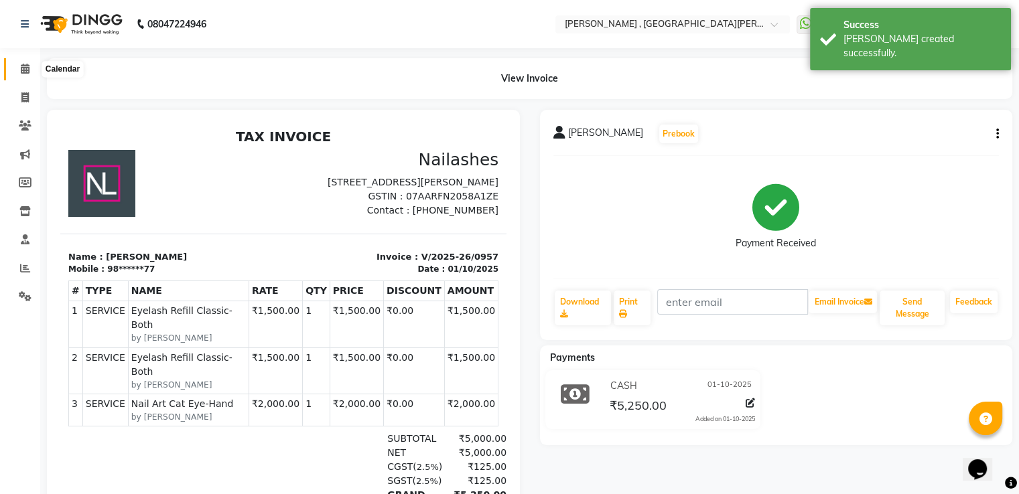
click at [21, 73] on icon at bounding box center [25, 69] width 9 height 10
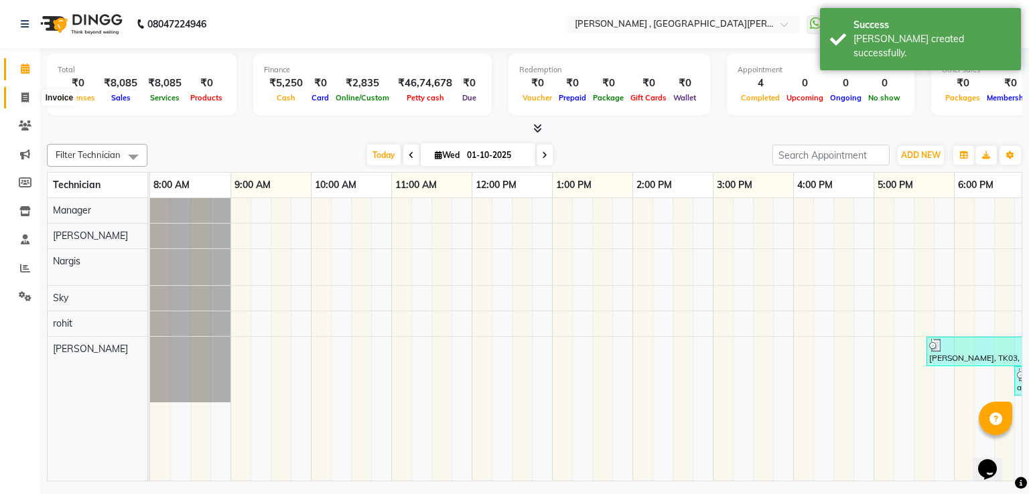
click at [24, 92] on icon at bounding box center [24, 97] width 7 height 10
select select "service"
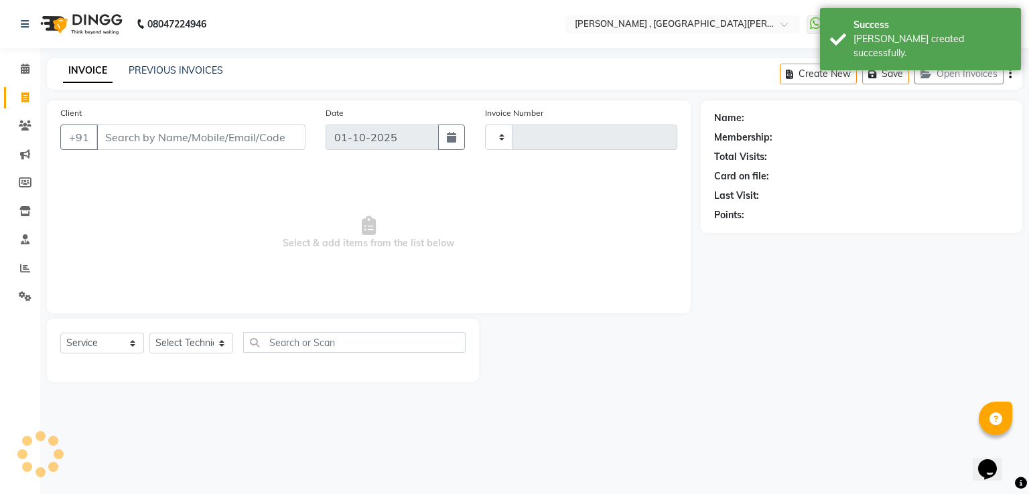
type input "0958"
select select "3836"
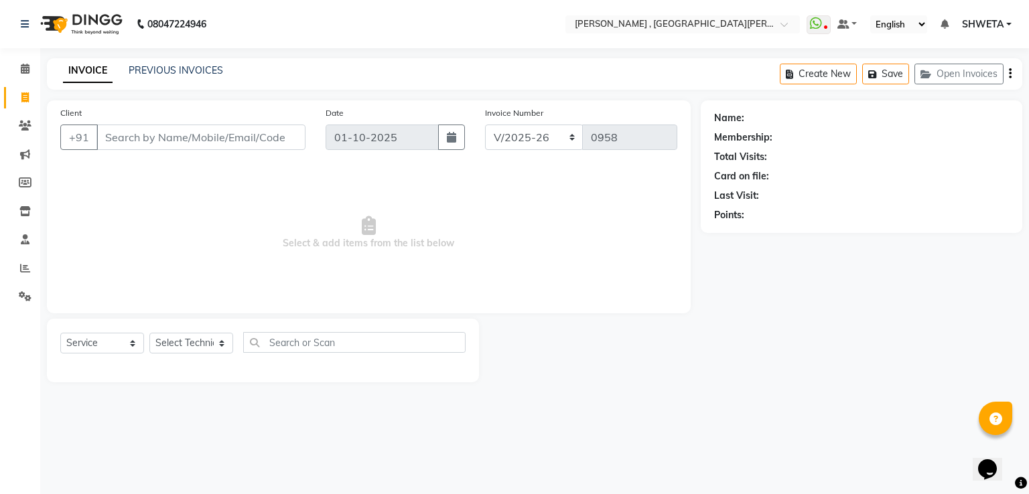
click at [181, 17] on b "08047224946" at bounding box center [176, 24] width 59 height 38
click at [180, 70] on link "PREVIOUS INVOICES" at bounding box center [176, 70] width 94 height 12
